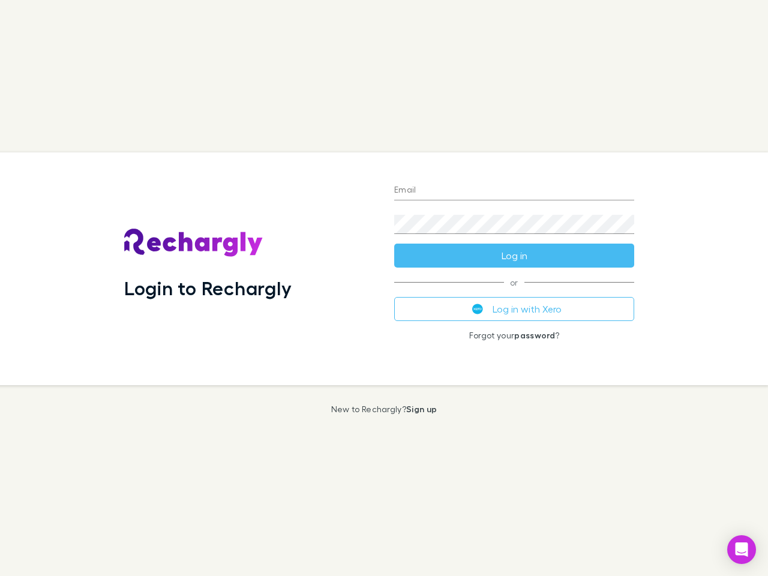
click at [384, 288] on div "Login to Rechargly" at bounding box center [250, 268] width 270 height 233
click at [514, 191] on input "Email" at bounding box center [514, 190] width 240 height 19
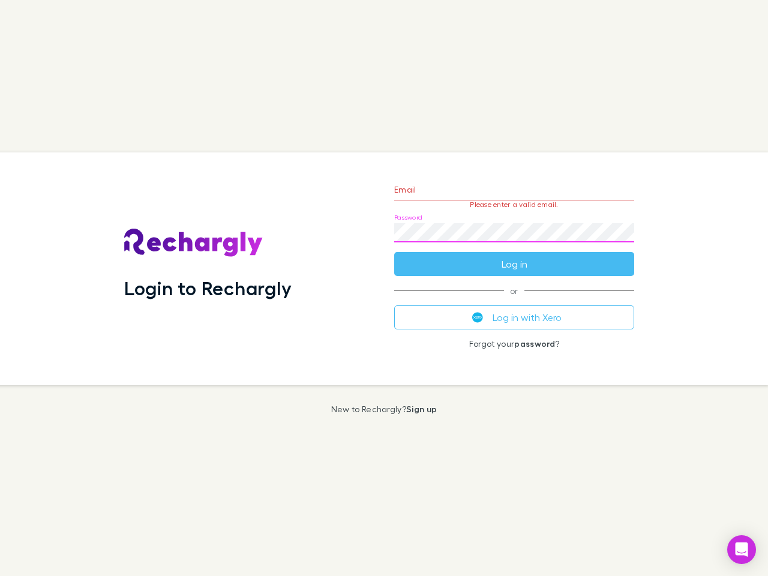
click at [514, 256] on form "Email Please enter a valid email. Password Log in" at bounding box center [514, 224] width 240 height 104
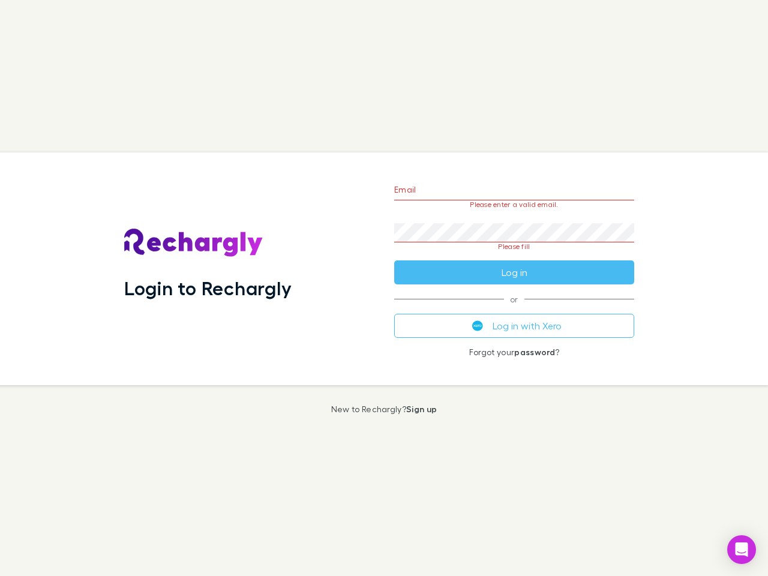
click at [514, 309] on div "Email Please enter a valid email. Password Please fill Log in or Log in with Xe…" at bounding box center [514, 268] width 259 height 233
click at [742, 550] on icon "Open Intercom Messenger" at bounding box center [742, 550] width 13 height 14
